Goal: Task Accomplishment & Management: Manage account settings

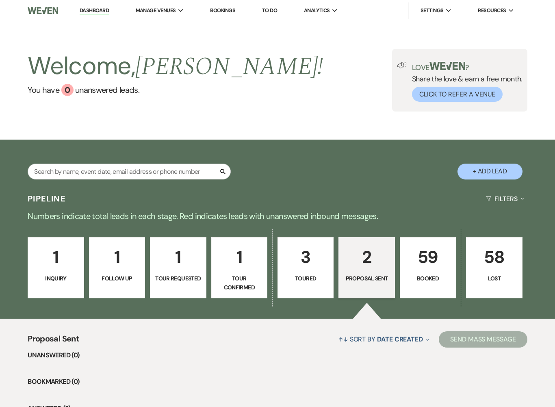
select select "6"
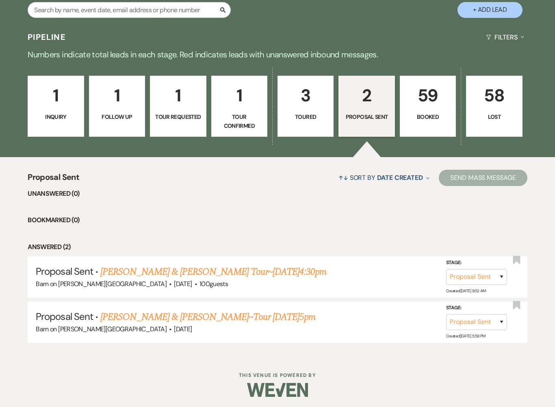
click at [434, 111] on link "59 Booked" at bounding box center [428, 106] width 56 height 61
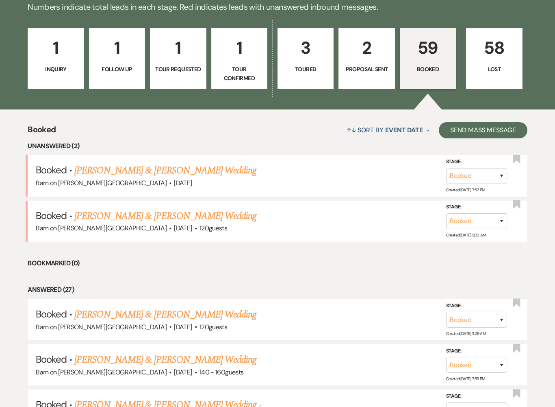
scroll to position [211, 0]
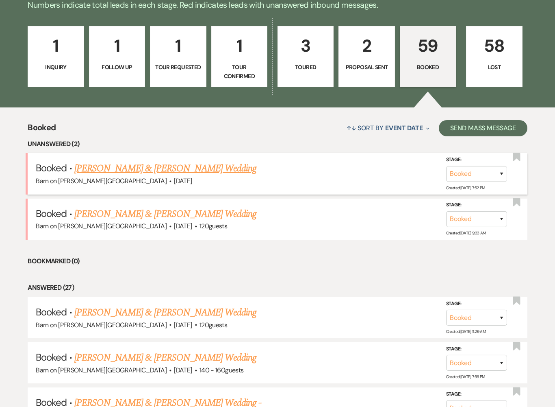
click at [220, 172] on link "[PERSON_NAME] & [PERSON_NAME] Wedding" at bounding box center [165, 168] width 182 height 15
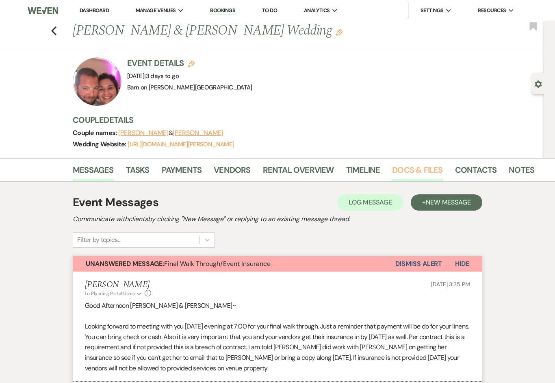
click at [422, 172] on link "Docs & Files" at bounding box center [417, 172] width 50 height 18
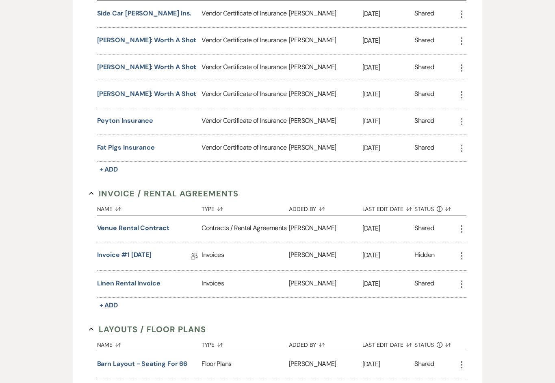
scroll to position [287, 0]
click at [146, 253] on link "Invoice #1 [DATE]" at bounding box center [124, 256] width 55 height 13
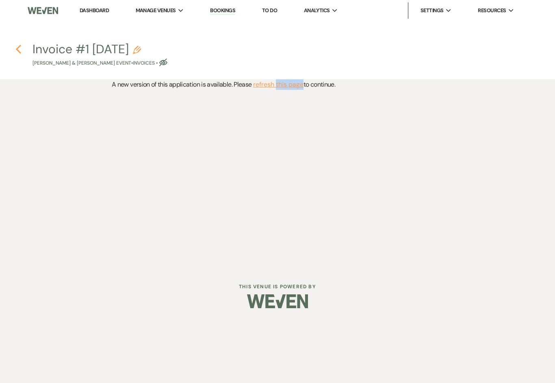
click at [21, 46] on icon "Previous" at bounding box center [18, 49] width 6 height 10
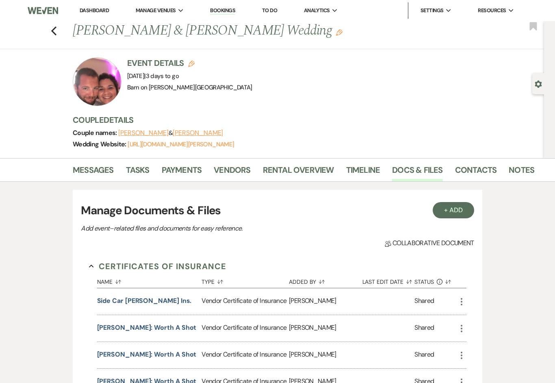
scroll to position [301, 0]
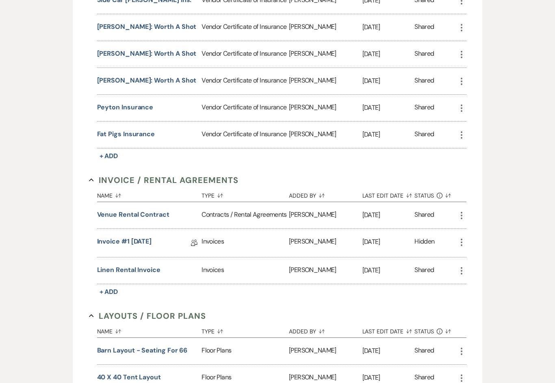
click at [188, 261] on div "Linen Rental Invoice" at bounding box center [149, 270] width 105 height 26
click at [159, 269] on button "Linen Rental Invoice" at bounding box center [128, 270] width 63 height 10
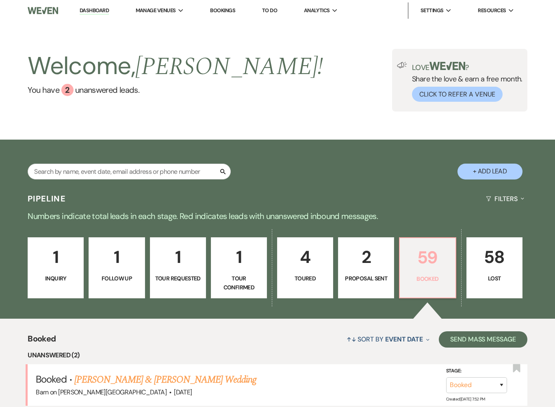
click at [438, 255] on p "59" at bounding box center [428, 257] width 46 height 27
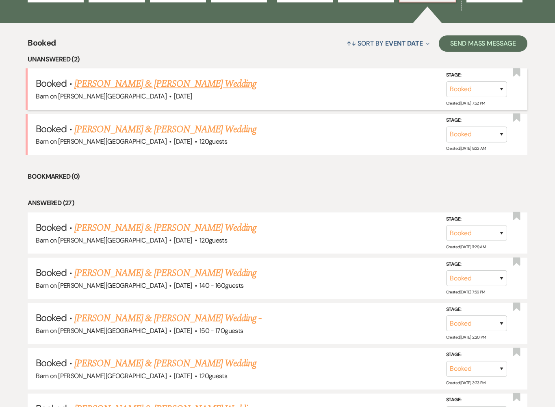
click at [212, 85] on link "[PERSON_NAME] & [PERSON_NAME] Wedding" at bounding box center [165, 83] width 182 height 15
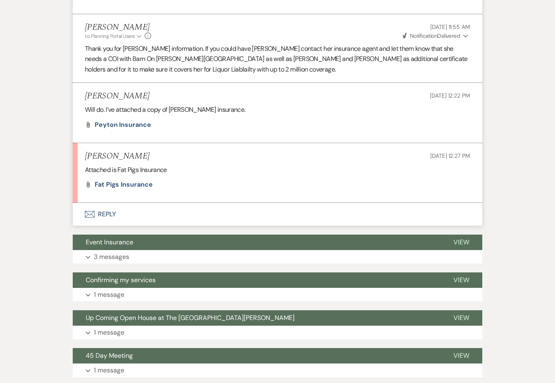
scroll to position [499, 0]
click at [144, 165] on p "Attached is Fat Pigs Insurance" at bounding box center [277, 170] width 385 height 11
click at [422, 203] on button "Envelope Reply" at bounding box center [278, 214] width 410 height 23
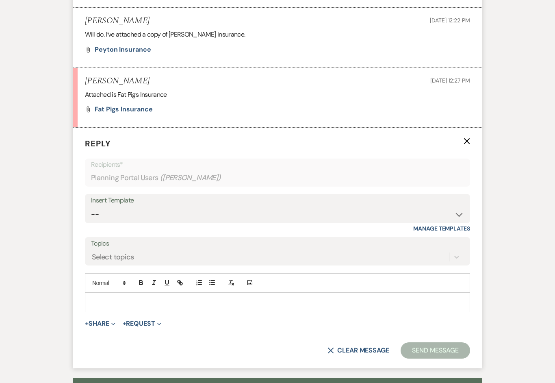
scroll to position [582, 0]
